Goal: Task Accomplishment & Management: Manage account settings

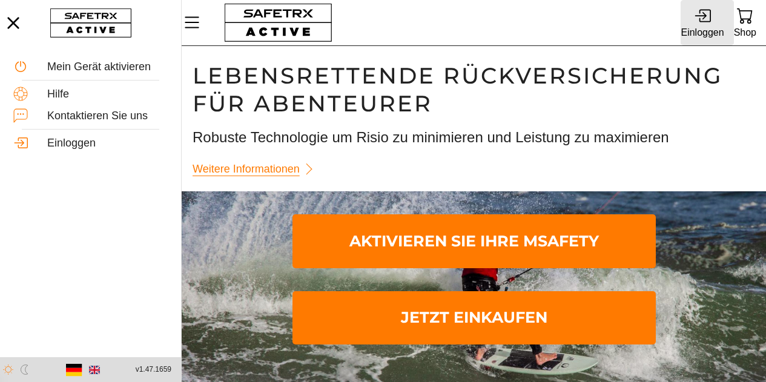
click at [703, 19] on icon at bounding box center [702, 15] width 16 height 16
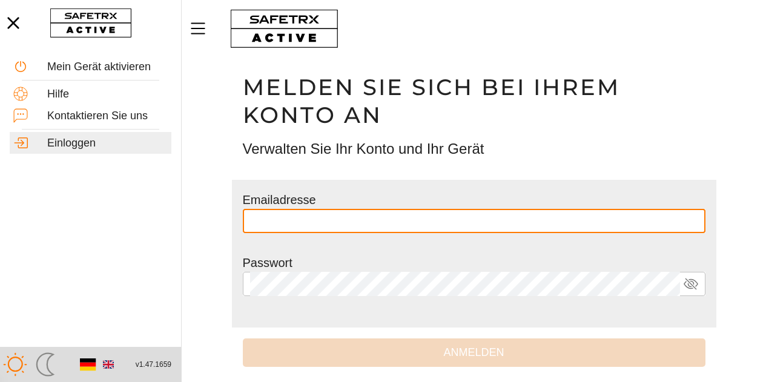
drag, startPoint x: 346, startPoint y: 208, endPoint x: 351, endPoint y: 217, distance: 10.0
click at [346, 209] on input "text" at bounding box center [474, 221] width 448 height 24
type input "**********"
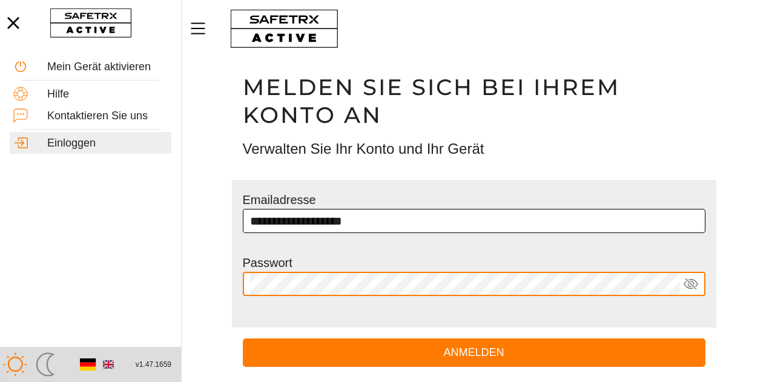
click at [243, 339] on button "Anmelden" at bounding box center [474, 353] width 463 height 28
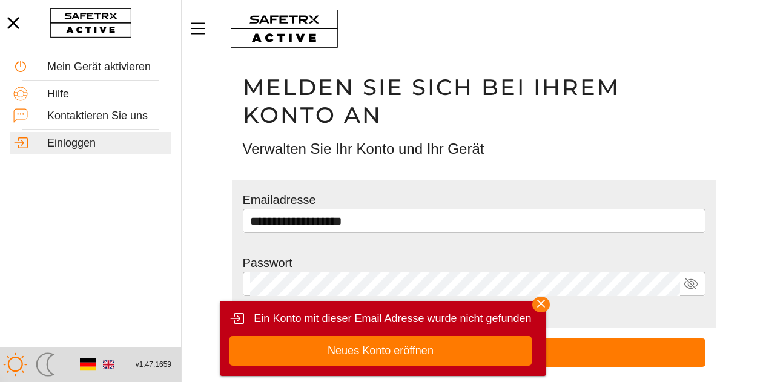
click at [541, 307] on icon "button" at bounding box center [541, 304] width 8 height 8
